Goal: Browse casually

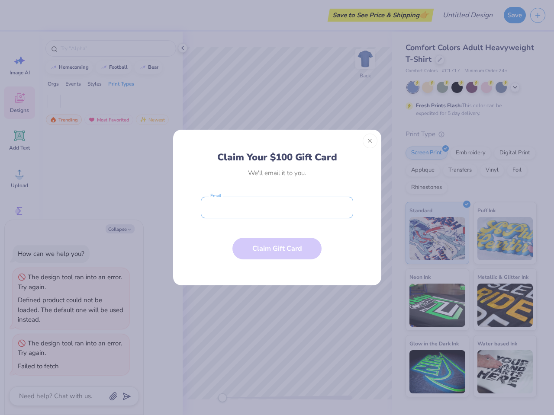
type textarea "x"
click at [277, 208] on input "email" at bounding box center [277, 208] width 152 height 22
click at [370, 141] on button "Close" at bounding box center [369, 141] width 15 height 15
